Goal: Navigation & Orientation: Find specific page/section

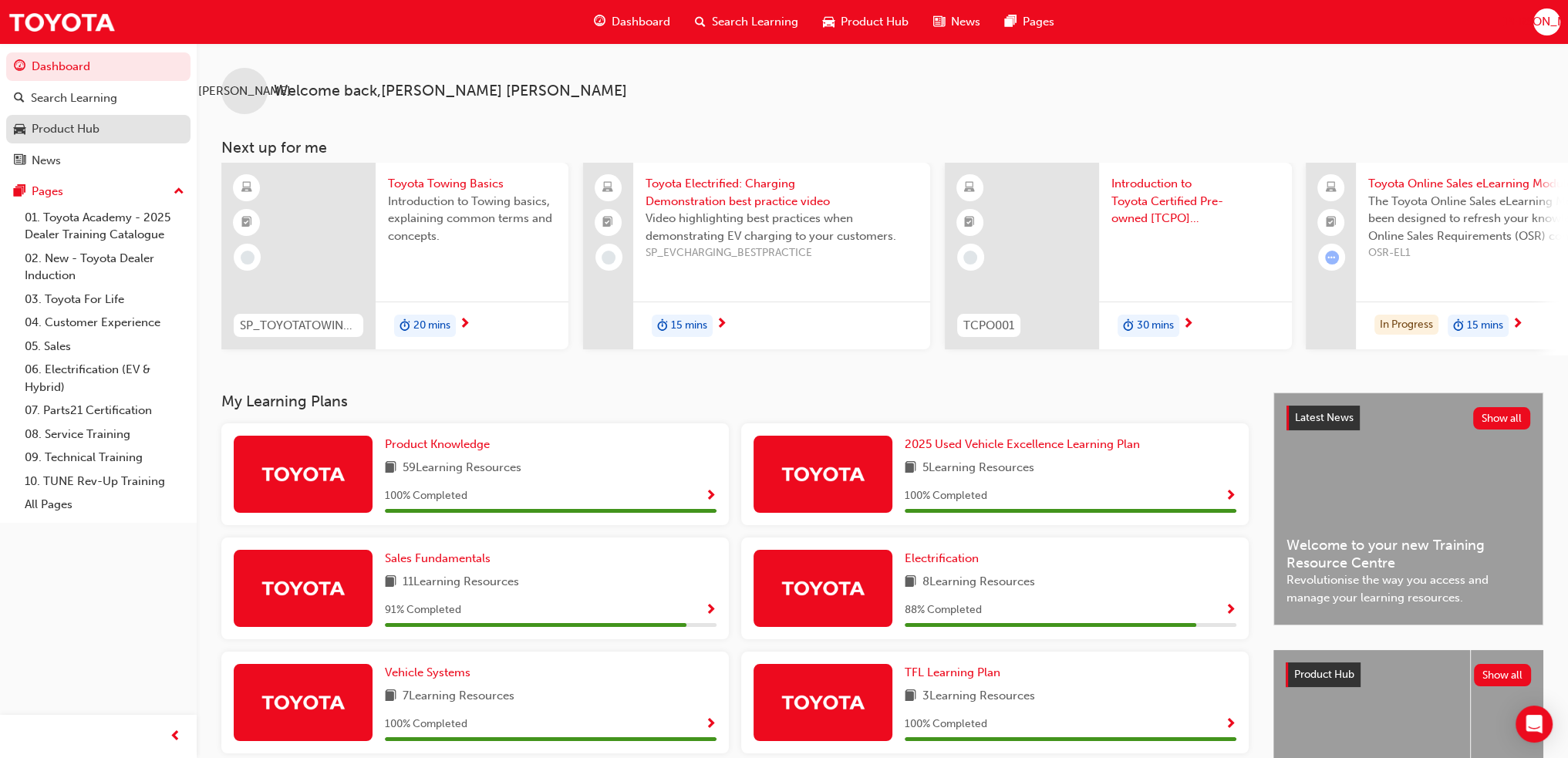
click at [141, 140] on link "Product Hub" at bounding box center [98, 130] width 184 height 29
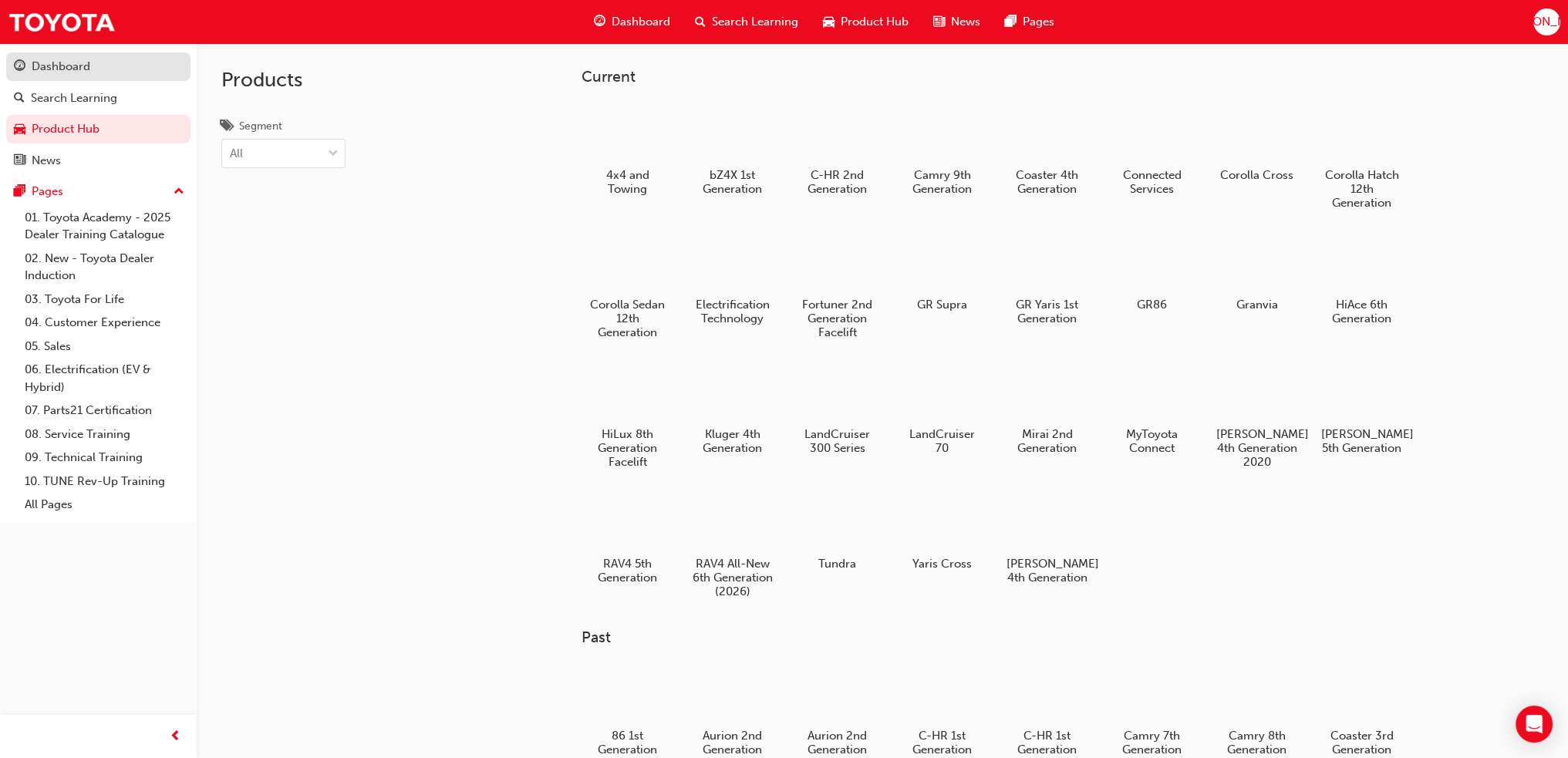
click at [65, 69] on div "Dashboard" at bounding box center [61, 66] width 59 height 18
